Goal: Transaction & Acquisition: Purchase product/service

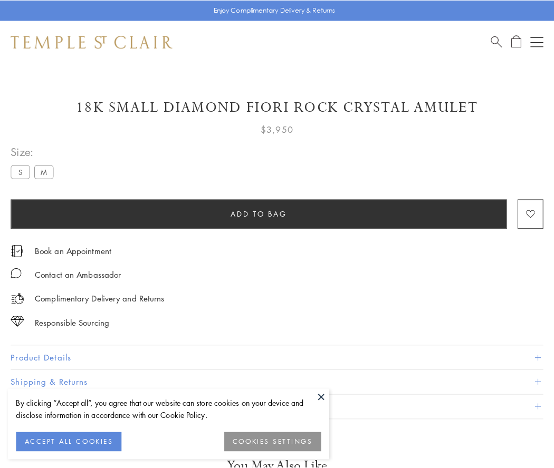
scroll to position [62, 0]
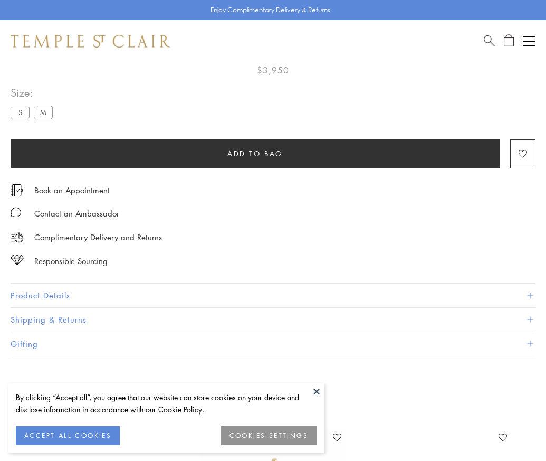
click at [255, 148] on span "Add to bag" at bounding box center [254, 154] width 55 height 12
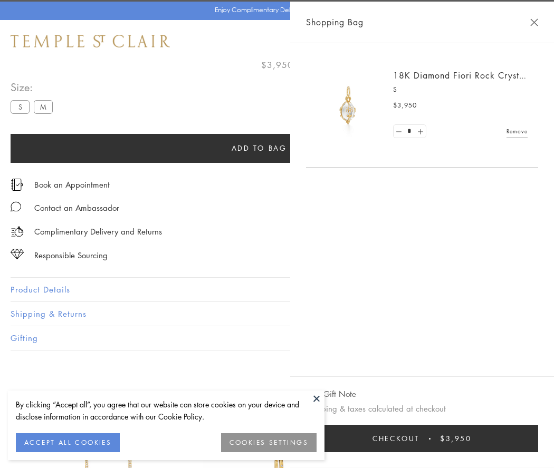
click at [419, 439] on span "Checkout" at bounding box center [395, 439] width 47 height 12
